Goal: Task Accomplishment & Management: Complete application form

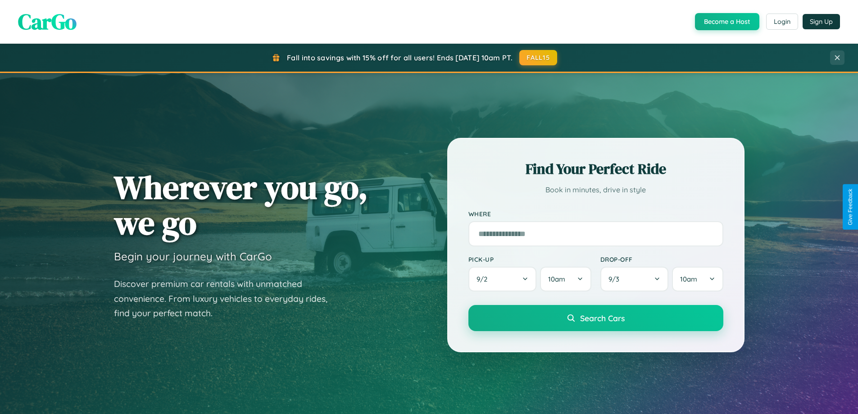
scroll to position [1056, 0]
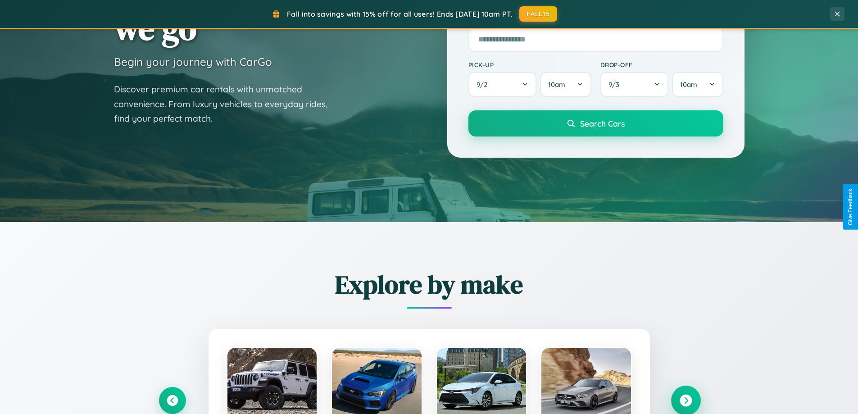
click at [686, 400] on icon at bounding box center [686, 401] width 12 height 12
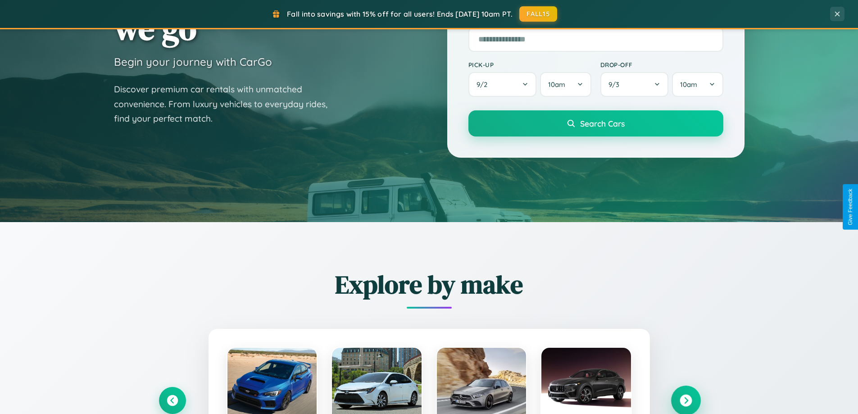
click at [686, 400] on icon at bounding box center [686, 401] width 12 height 12
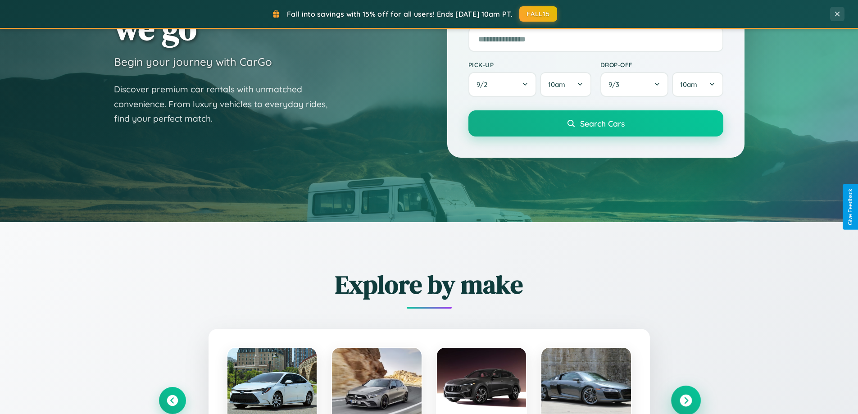
click at [686, 400] on icon at bounding box center [686, 401] width 12 height 12
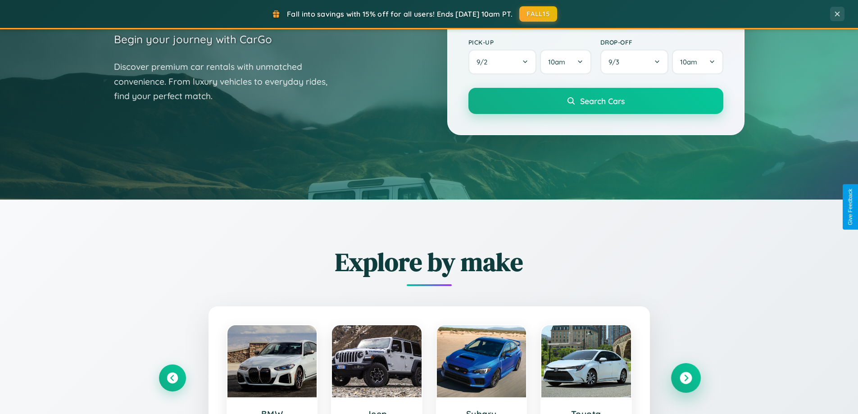
scroll to position [1448, 0]
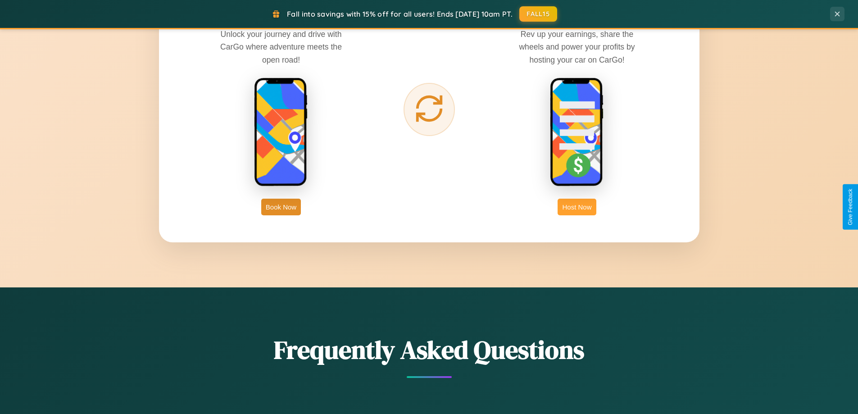
click at [577, 207] on button "Host Now" at bounding box center [577, 207] width 38 height 17
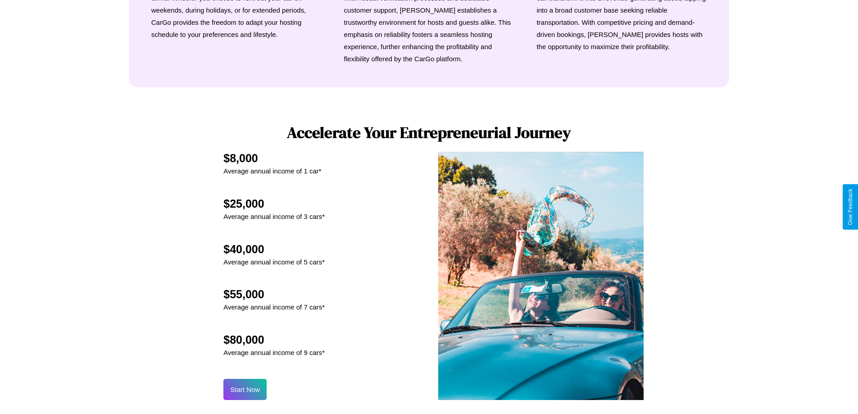
scroll to position [1218, 0]
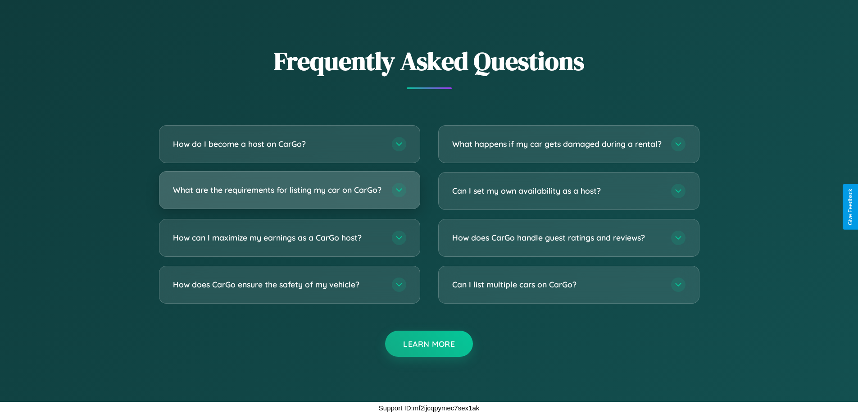
click at [289, 186] on h3 "What are the requirements for listing my car on CarGo?" at bounding box center [278, 189] width 210 height 11
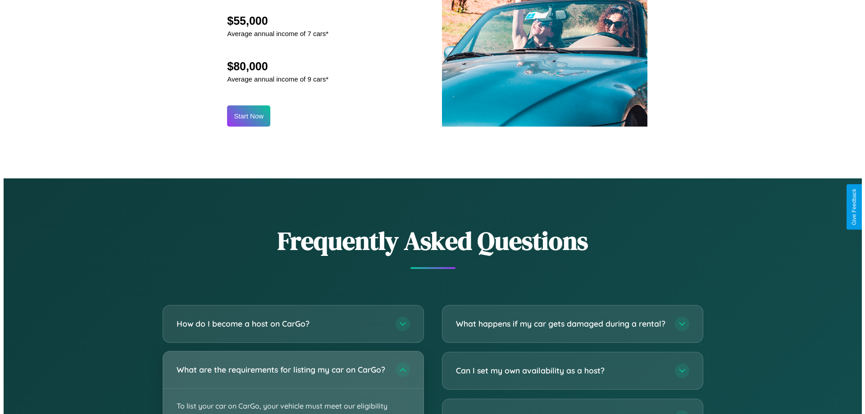
scroll to position [939, 0]
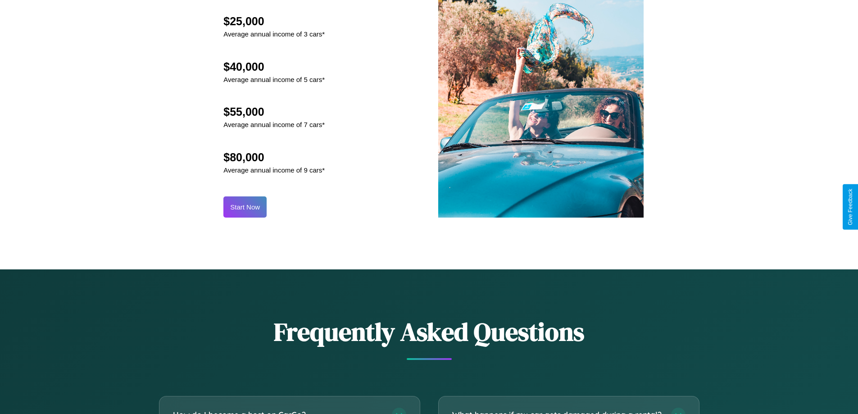
click at [245, 207] on button "Start Now" at bounding box center [244, 206] width 43 height 21
